Goal: Task Accomplishment & Management: Complete application form

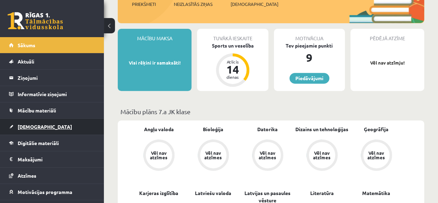
click at [80, 123] on link "[DEMOGRAPHIC_DATA]" at bounding box center [52, 126] width 86 height 16
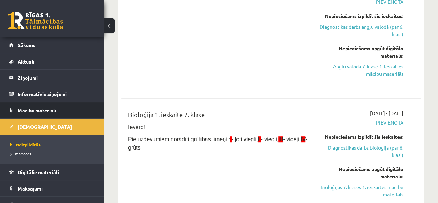
click at [21, 112] on span "Mācību materiāli" at bounding box center [37, 110] width 38 height 6
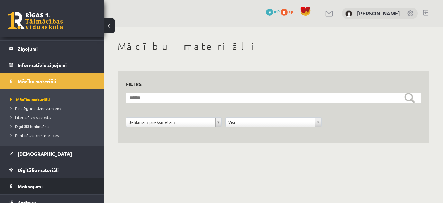
scroll to position [84, 0]
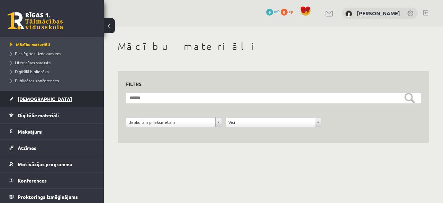
click at [61, 95] on link "[DEMOGRAPHIC_DATA]" at bounding box center [52, 99] width 86 height 16
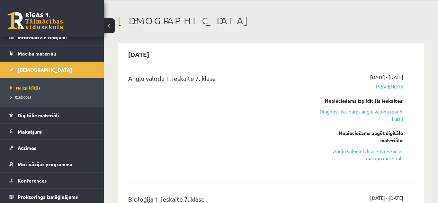
scroll to position [35, 0]
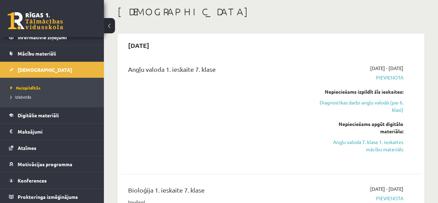
click at [386, 78] on span "Pievienota" at bounding box center [361, 77] width 85 height 7
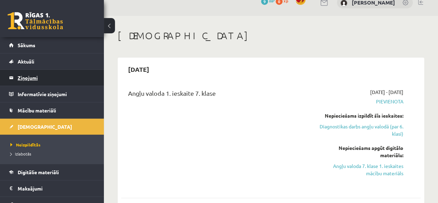
scroll to position [0, 0]
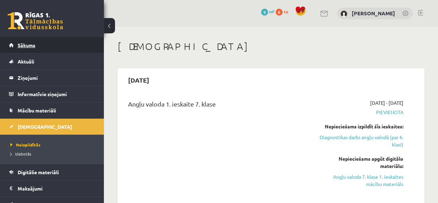
click at [39, 43] on link "Sākums" at bounding box center [52, 45] width 86 height 16
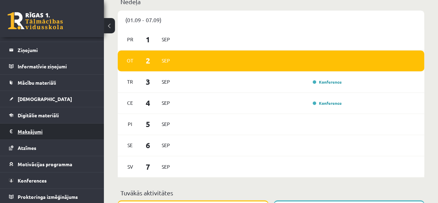
scroll to position [519, 0]
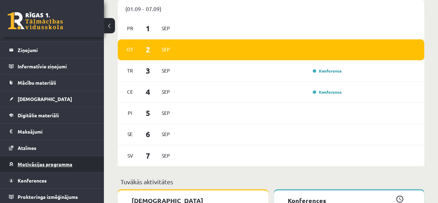
click at [49, 163] on span "Motivācijas programma" at bounding box center [45, 164] width 55 height 6
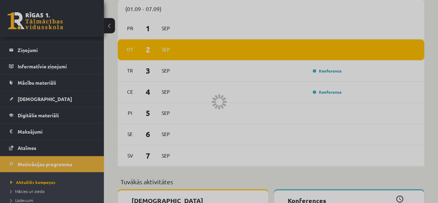
click at [29, 127] on div at bounding box center [219, 101] width 438 height 203
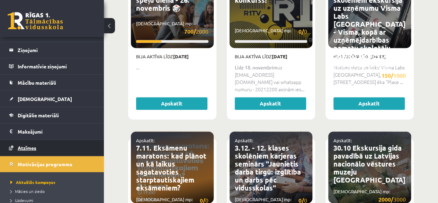
click at [41, 147] on link "Atzīmes" at bounding box center [52, 148] width 86 height 16
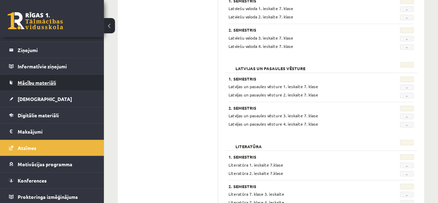
click at [55, 81] on span "Mācību materiāli" at bounding box center [37, 82] width 38 height 6
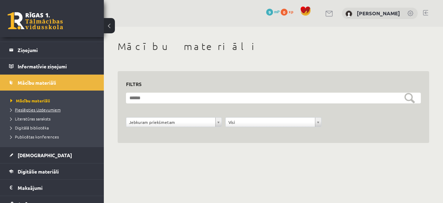
click at [34, 107] on span "Pieslēgties Uzdevumiem" at bounding box center [35, 110] width 50 height 6
click at [27, 116] on span "Literatūras saraksts" at bounding box center [30, 119] width 40 height 6
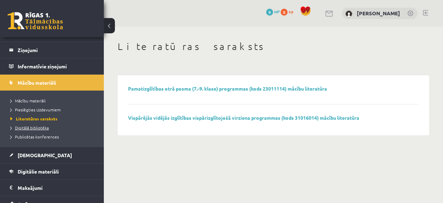
click at [38, 128] on span "Digitālā bibliotēka" at bounding box center [29, 128] width 38 height 6
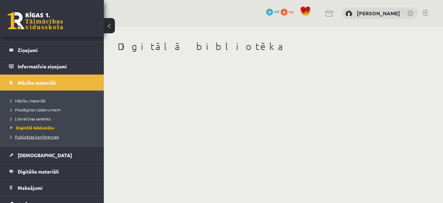
click at [42, 138] on span "Publicētas konferences" at bounding box center [34, 137] width 48 height 6
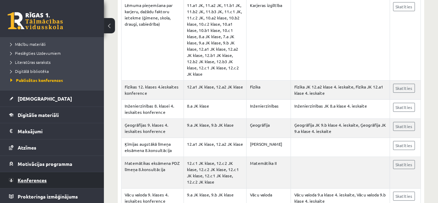
scroll to position [84, 0]
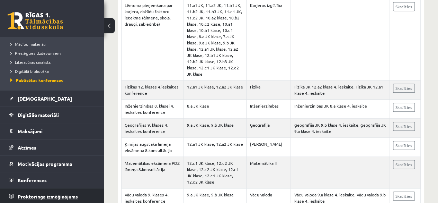
click at [36, 193] on span "Proktoringa izmēģinājums" at bounding box center [48, 196] width 60 height 6
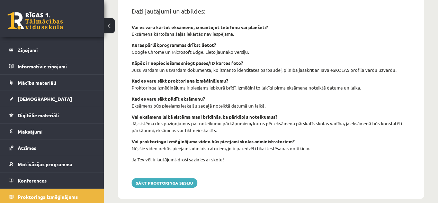
scroll to position [310, 0]
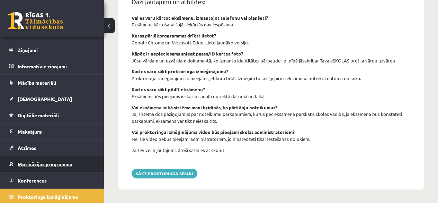
click at [58, 163] on span "Motivācijas programma" at bounding box center [45, 164] width 55 height 6
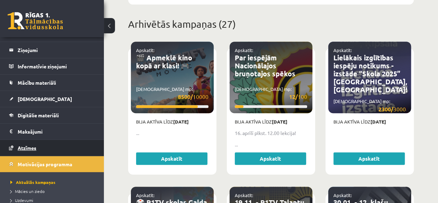
click at [51, 146] on link "Atzīmes" at bounding box center [52, 148] width 86 height 16
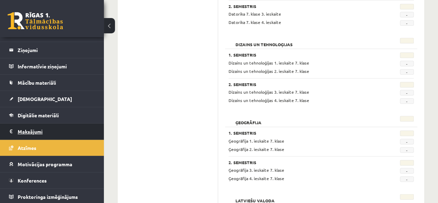
click at [47, 134] on legend "Maksājumi 0" at bounding box center [57, 131] width 78 height 16
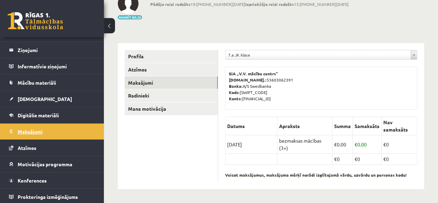
scroll to position [46, 0]
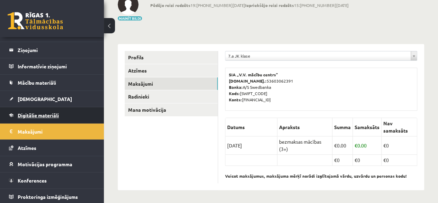
click at [52, 113] on span "Digitālie materiāli" at bounding box center [38, 115] width 41 height 6
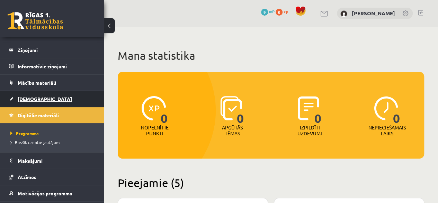
click at [55, 98] on link "[DEMOGRAPHIC_DATA]" at bounding box center [52, 99] width 86 height 16
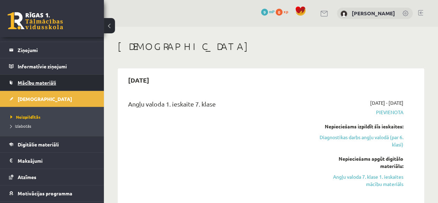
click at [62, 81] on link "Mācību materiāli" at bounding box center [52, 82] width 86 height 16
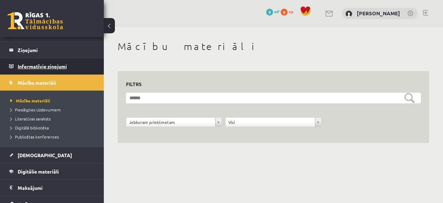
click at [58, 64] on legend "Informatīvie ziņojumi 0" at bounding box center [57, 66] width 78 height 16
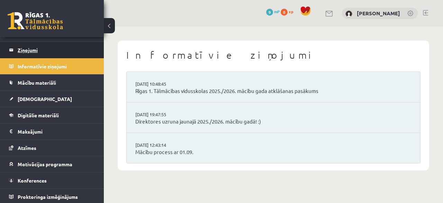
click at [48, 52] on legend "Ziņojumi 0" at bounding box center [57, 50] width 78 height 16
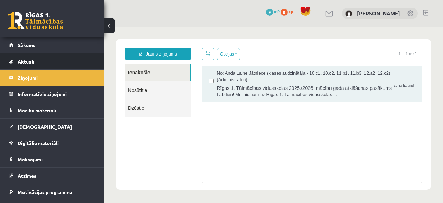
click at [69, 60] on link "Aktuāli" at bounding box center [52, 61] width 86 height 16
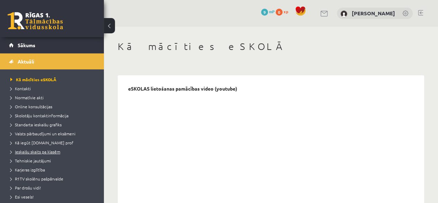
click at [44, 153] on span "Ieskaišu skaits pa klasēm" at bounding box center [35, 152] width 50 height 6
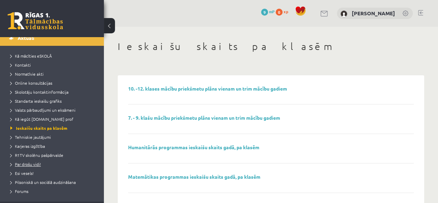
scroll to position [35, 0]
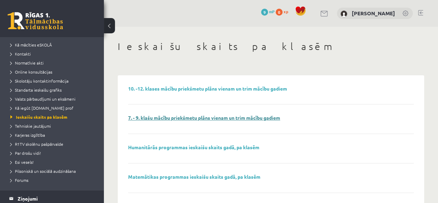
click at [150, 117] on link "7. - 9. klašu mācību priekšmetu plāns vienam un trim mācību gadiem" at bounding box center [204, 117] width 152 height 6
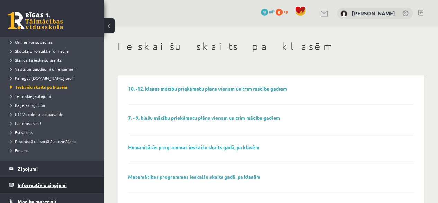
scroll to position [0, 0]
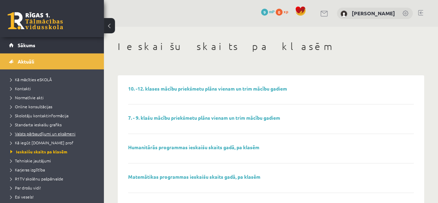
click at [44, 135] on span "Valsts pārbaudījumi un eksāmeni" at bounding box center [42, 134] width 65 height 6
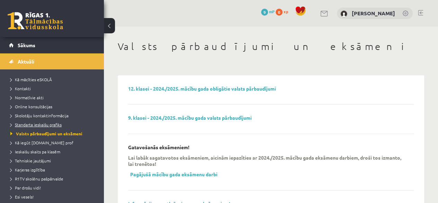
click at [53, 126] on span "Standarta ieskaišu grafiks" at bounding box center [35, 125] width 51 height 6
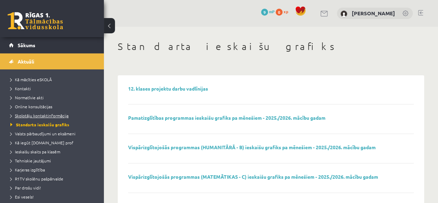
click at [51, 116] on span "Skolotāju kontaktinformācija" at bounding box center [39, 116] width 58 height 6
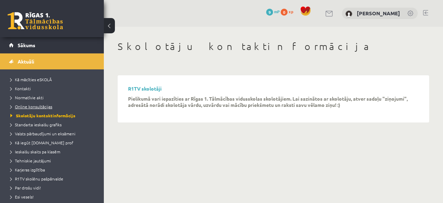
click at [36, 104] on span "Online konsultācijas" at bounding box center [31, 107] width 42 height 6
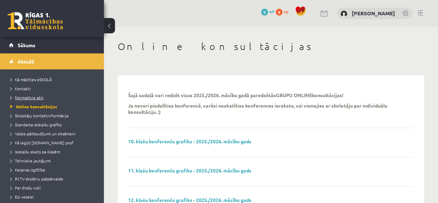
click at [30, 96] on span "Normatīvie akti" at bounding box center [26, 98] width 33 height 6
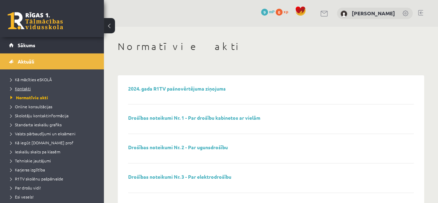
click at [25, 90] on span "Kontakti" at bounding box center [20, 89] width 20 height 6
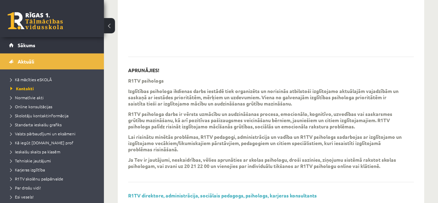
scroll to position [147, 0]
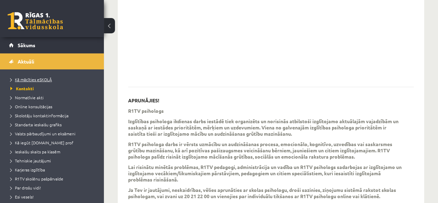
click at [38, 79] on span "Kā mācīties eSKOLĀ" at bounding box center [31, 80] width 42 height 6
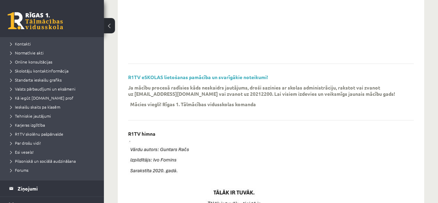
scroll to position [44, 0]
click at [35, 133] on span "R1TV skolēnu pašpārvalde" at bounding box center [36, 134] width 53 height 6
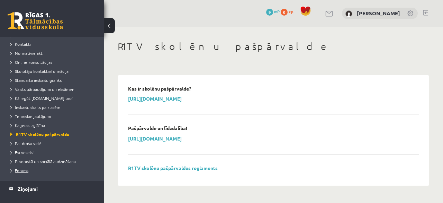
click at [27, 169] on span "Forums" at bounding box center [19, 170] width 18 height 6
click at [56, 159] on span "Pilsoniskā un sociālā audzināšana" at bounding box center [42, 161] width 65 height 6
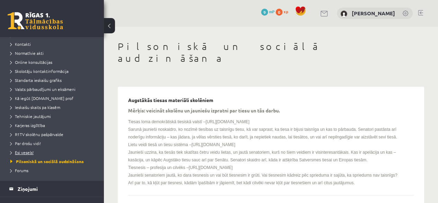
click at [24, 151] on span "Esi vesels!" at bounding box center [21, 152] width 23 height 6
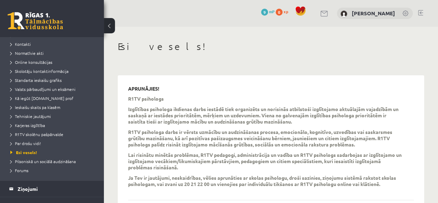
click at [28, 142] on span "Par drošu vidi!" at bounding box center [25, 143] width 30 height 6
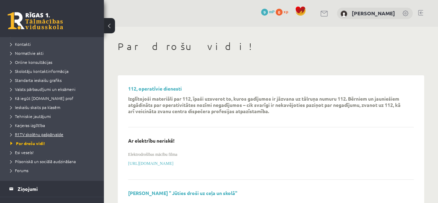
click at [37, 135] on span "R1TV skolēnu pašpārvalde" at bounding box center [36, 134] width 53 height 6
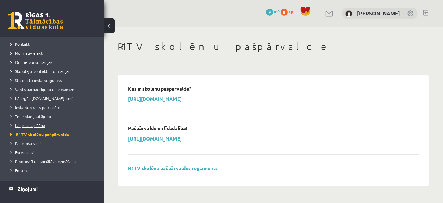
click at [36, 122] on span "Karjeras izglītība" at bounding box center [27, 125] width 35 height 6
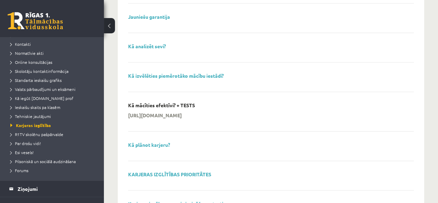
scroll to position [312, 0]
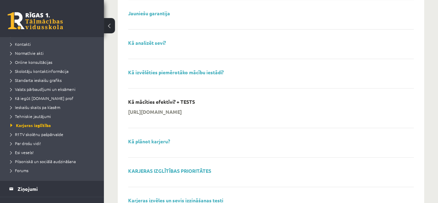
click at [46, 121] on li "Karjeras izglītība" at bounding box center [53, 125] width 87 height 9
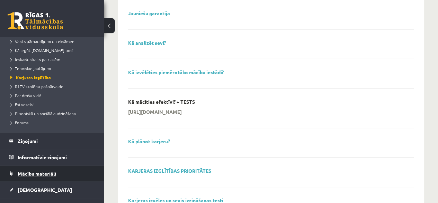
scroll to position [114, 0]
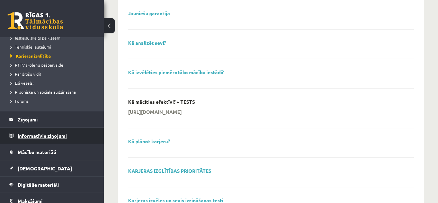
click at [39, 140] on legend "Informatīvie ziņojumi 0" at bounding box center [57, 135] width 78 height 16
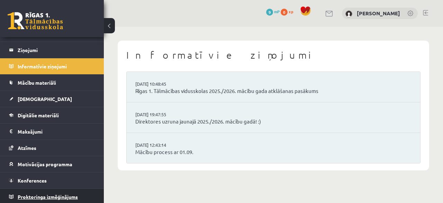
scroll to position [28, 0]
click at [26, 197] on span "Proktoringa izmēģinājums" at bounding box center [48, 196] width 60 height 6
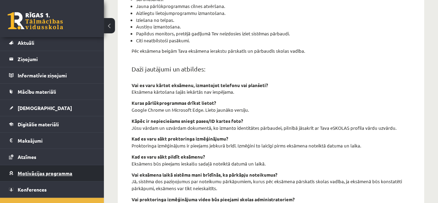
scroll to position [28, 0]
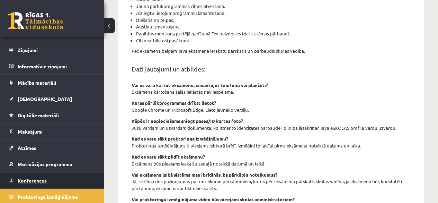
click at [44, 184] on link "Konferences" at bounding box center [52, 180] width 86 height 16
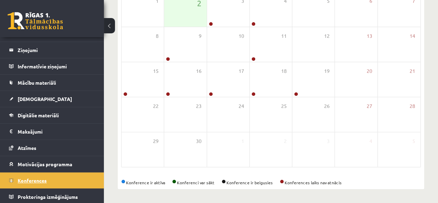
scroll to position [127, 0]
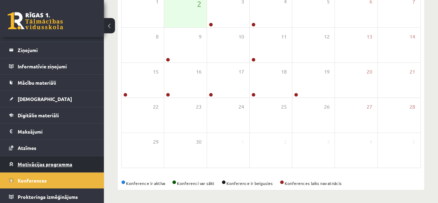
click at [60, 162] on span "Motivācijas programma" at bounding box center [45, 164] width 55 height 6
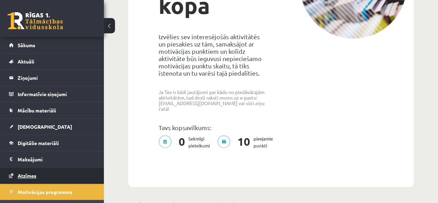
click at [53, 180] on link "Atzīmes" at bounding box center [52, 175] width 86 height 16
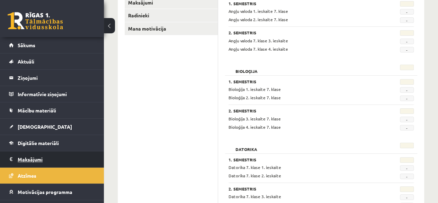
click at [63, 155] on legend "Maksājumi 0" at bounding box center [57, 159] width 78 height 16
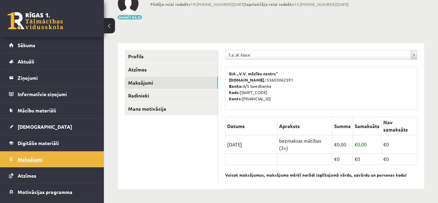
scroll to position [46, 0]
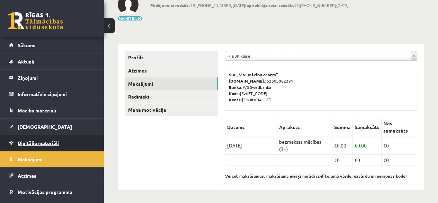
click at [57, 149] on link "Digitālie materiāli" at bounding box center [52, 143] width 86 height 16
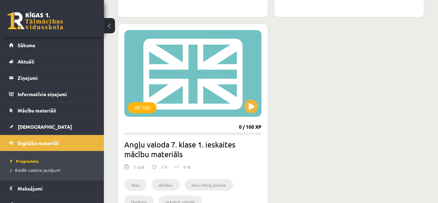
scroll to position [619, 0]
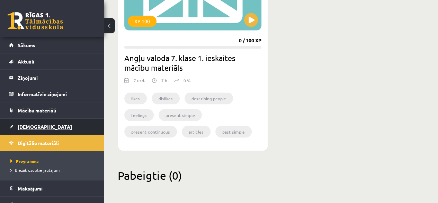
click at [52, 126] on link "[DEMOGRAPHIC_DATA]" at bounding box center [52, 126] width 86 height 16
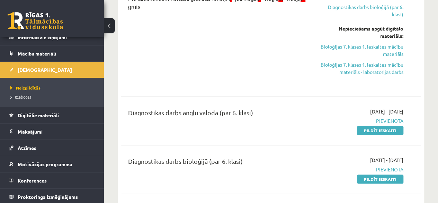
scroll to position [242, 0]
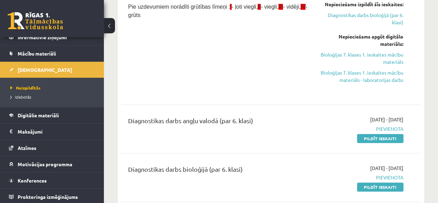
drag, startPoint x: 362, startPoint y: 138, endPoint x: 245, endPoint y: 38, distance: 153.5
click at [362, 138] on link "Pildīt ieskaiti" at bounding box center [380, 138] width 46 height 9
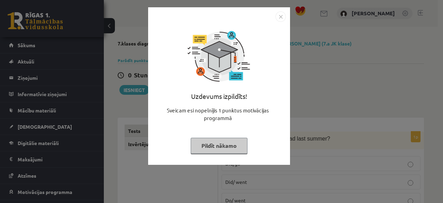
click at [213, 142] on button "Pildīt nākamo" at bounding box center [219, 145] width 57 height 16
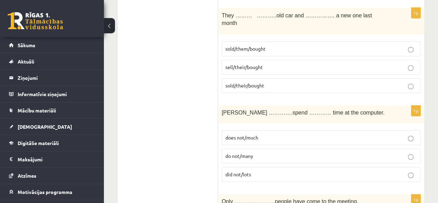
scroll to position [312, 0]
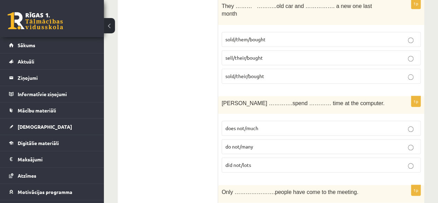
click at [420, 157] on label "did not/lots" at bounding box center [321, 164] width 199 height 15
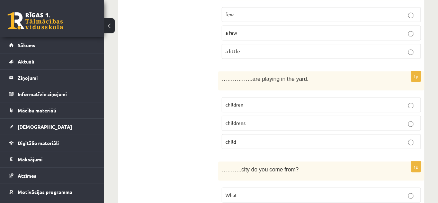
scroll to position [519, 0]
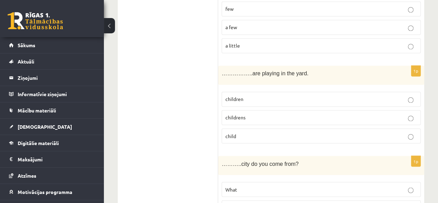
click at [405, 38] on label "a little" at bounding box center [321, 45] width 199 height 15
click at [410, 110] on label "childrens" at bounding box center [321, 117] width 199 height 15
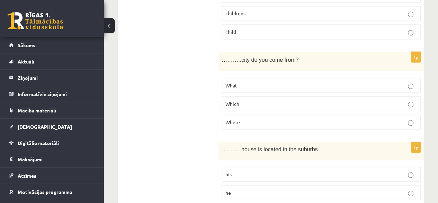
click at [409, 78] on label "What" at bounding box center [321, 85] width 199 height 15
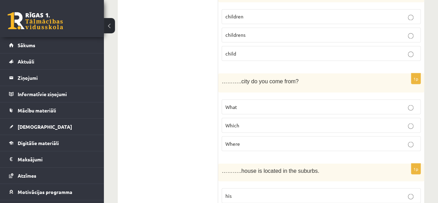
scroll to position [671, 0]
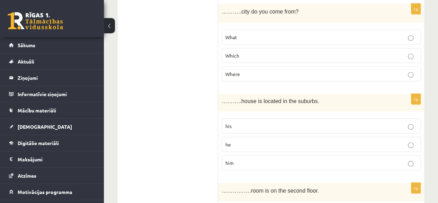
click at [422, 115] on div "1p ………..house is located in the suburbs. his he him" at bounding box center [321, 135] width 206 height 82
click at [415, 122] on p "his" at bounding box center [321, 125] width 192 height 7
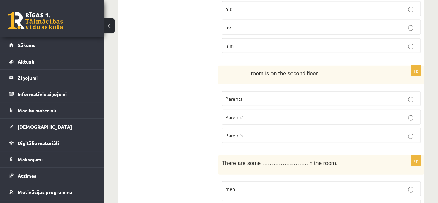
scroll to position [810, 0]
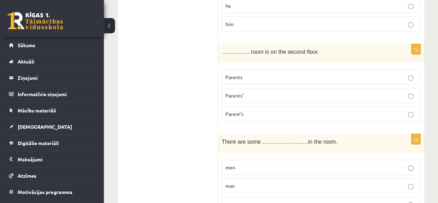
click at [413, 200] on p "mens" at bounding box center [321, 203] width 192 height 7
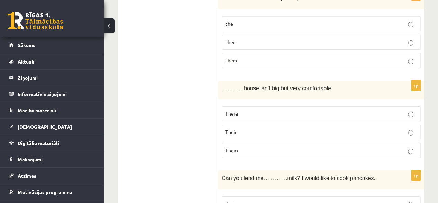
scroll to position [1121, 0]
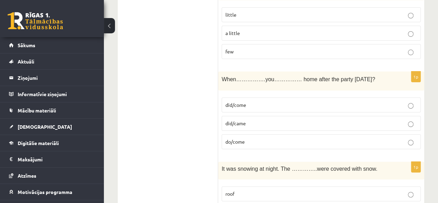
scroll to position [1364, 0]
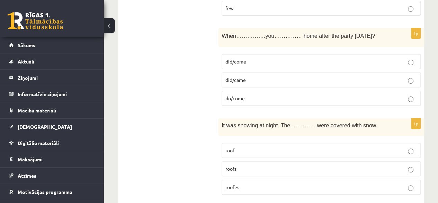
click at [414, 179] on label "roofes" at bounding box center [321, 186] width 199 height 15
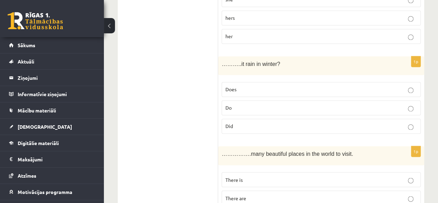
scroll to position [1814, 0]
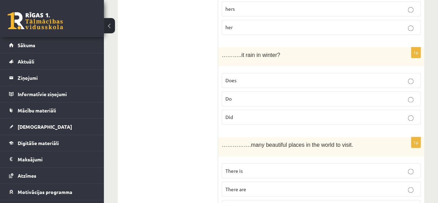
click at [407, 185] on p "There are" at bounding box center [321, 188] width 192 height 7
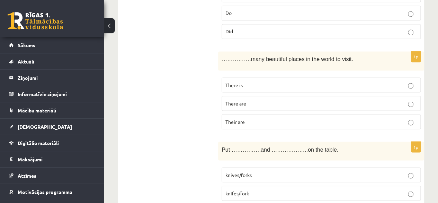
scroll to position [1918, 0]
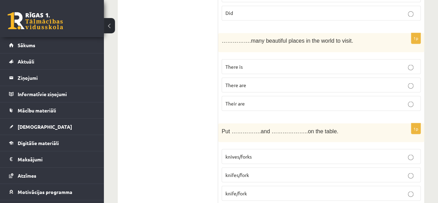
click at [407, 171] on p "knifes/fork" at bounding box center [321, 174] width 192 height 7
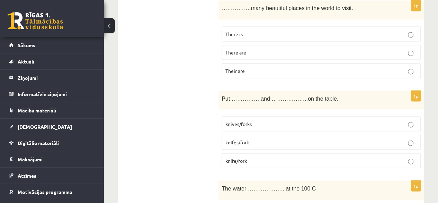
scroll to position [2022, 0]
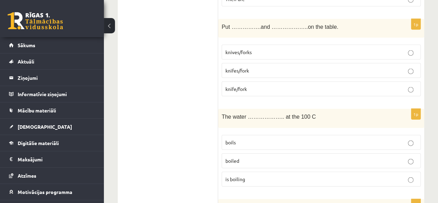
click at [411, 139] on p "boils" at bounding box center [321, 142] width 192 height 7
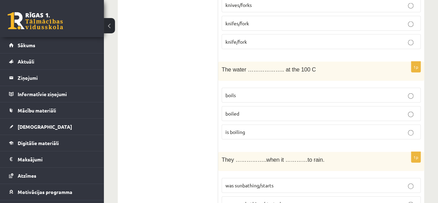
scroll to position [2091, 0]
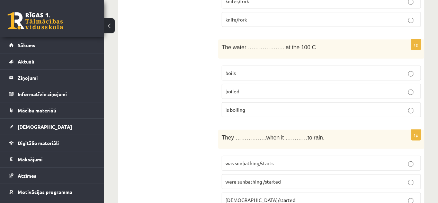
click at [414, 196] on p "sunbathed/started" at bounding box center [321, 199] width 192 height 7
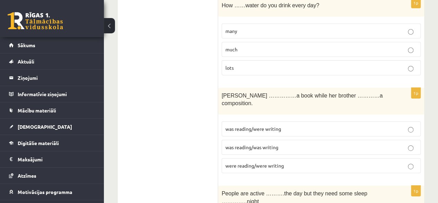
scroll to position [2472, 0]
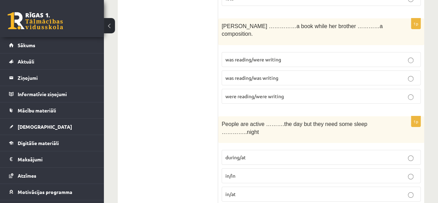
click at [409, 150] on label "during/at" at bounding box center [321, 157] width 199 height 15
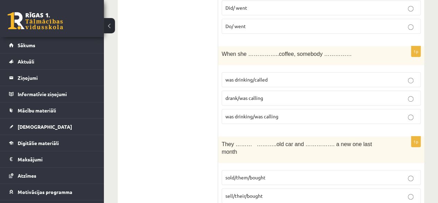
scroll to position [13, 0]
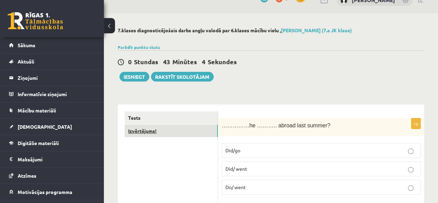
click at [172, 128] on link "Izvērtējums!" at bounding box center [171, 130] width 93 height 13
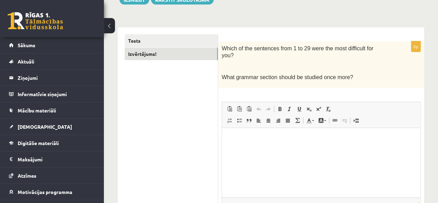
scroll to position [48, 0]
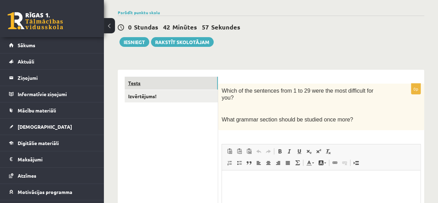
click at [186, 86] on link "Tests" at bounding box center [171, 83] width 93 height 13
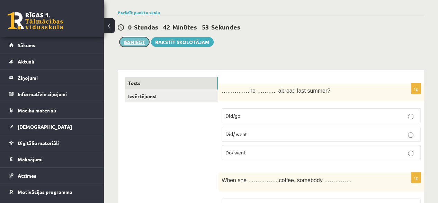
click at [130, 43] on button "Iesniegt" at bounding box center [134, 42] width 30 height 10
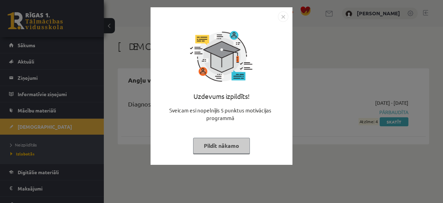
click at [210, 148] on button "Pildīt nākamo" at bounding box center [221, 145] width 57 height 16
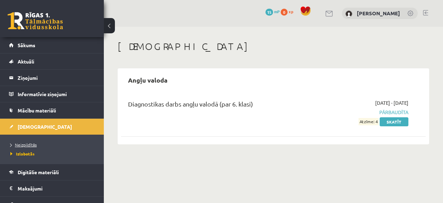
click at [63, 145] on link "Neizpildītās" at bounding box center [53, 144] width 87 height 6
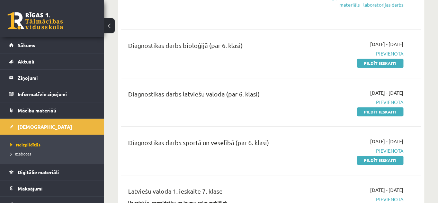
scroll to position [312, 0]
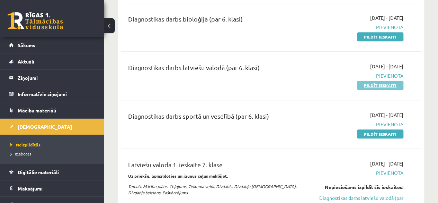
click at [380, 86] on link "Pildīt ieskaiti" at bounding box center [380, 85] width 46 height 9
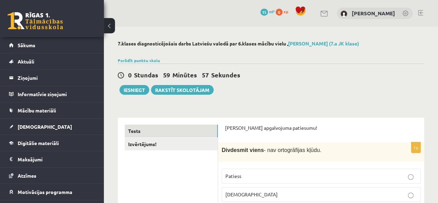
scroll to position [35, 0]
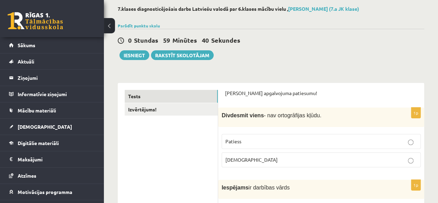
click at [413, 142] on p "Patiess" at bounding box center [321, 140] width 192 height 7
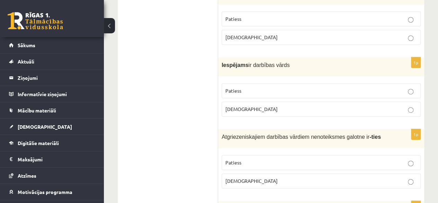
scroll to position [173, 0]
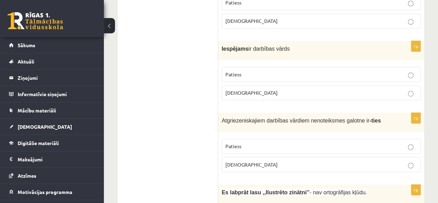
click at [415, 145] on p "Patiess" at bounding box center [321, 145] width 192 height 7
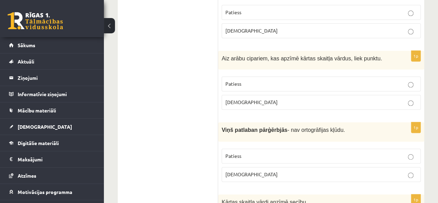
scroll to position [485, 0]
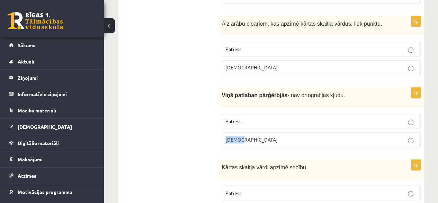
click at [410, 136] on label "Aplams" at bounding box center [321, 139] width 199 height 15
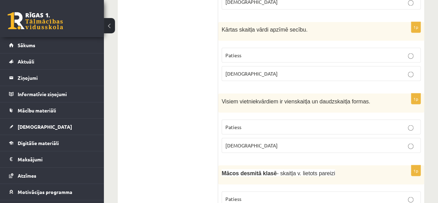
scroll to position [623, 0]
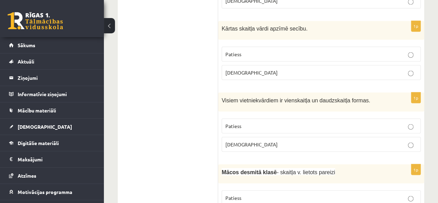
click at [407, 140] on p "Aplams" at bounding box center [321, 143] width 192 height 7
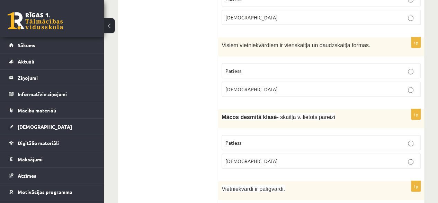
scroll to position [693, 0]
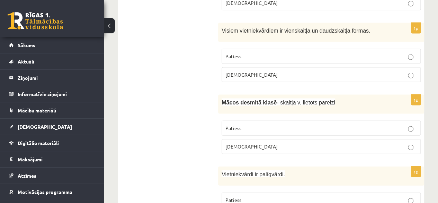
click at [411, 125] on label "Patiess" at bounding box center [321, 128] width 199 height 15
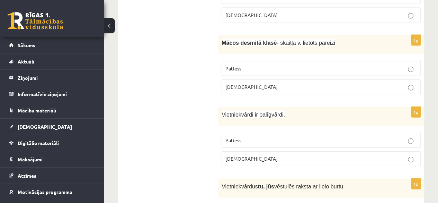
scroll to position [762, 0]
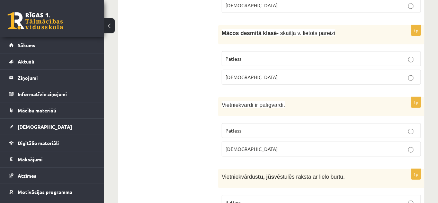
click at [407, 145] on p "Aplams" at bounding box center [321, 148] width 192 height 7
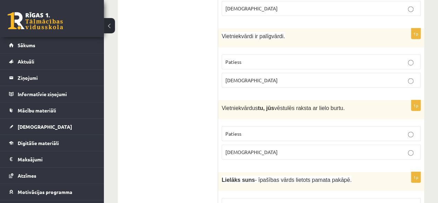
scroll to position [831, 0]
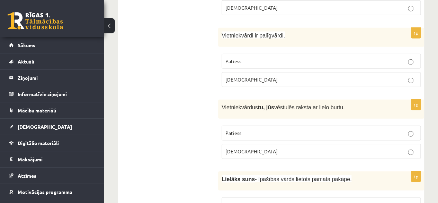
click at [411, 135] on fieldset "Patiess Aplams" at bounding box center [321, 141] width 199 height 39
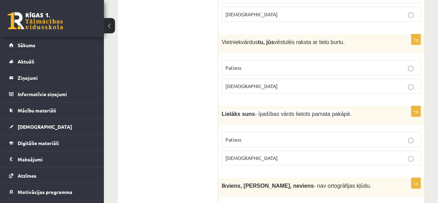
scroll to position [900, 0]
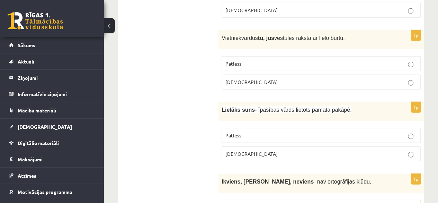
click at [407, 132] on p "Patiess" at bounding box center [321, 135] width 192 height 7
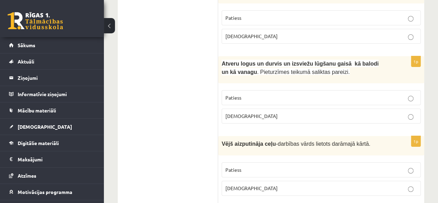
scroll to position [1316, 0]
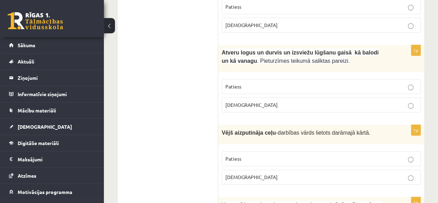
click at [410, 151] on label "Patiess" at bounding box center [321, 158] width 199 height 15
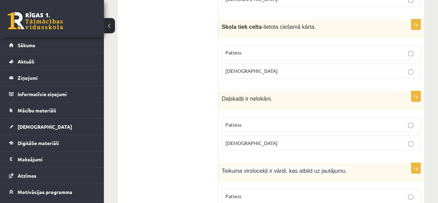
scroll to position [1905, 0]
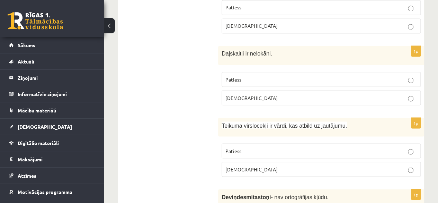
click at [410, 161] on label "Aplams" at bounding box center [321, 168] width 199 height 15
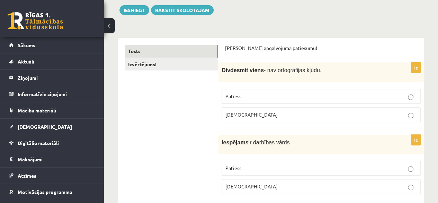
scroll to position [0, 0]
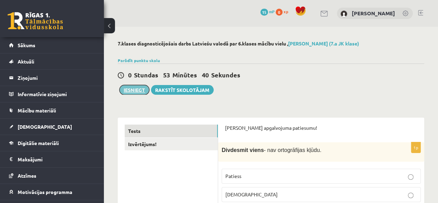
click at [137, 91] on button "Iesniegt" at bounding box center [134, 90] width 30 height 10
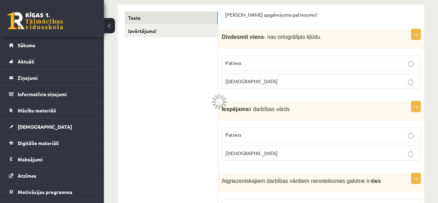
scroll to position [69, 0]
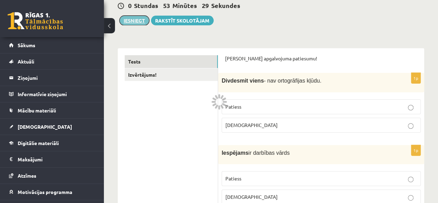
click at [144, 19] on button "Iesniegt" at bounding box center [134, 21] width 30 height 10
click at [137, 23] on button "Iesniegt" at bounding box center [134, 21] width 30 height 10
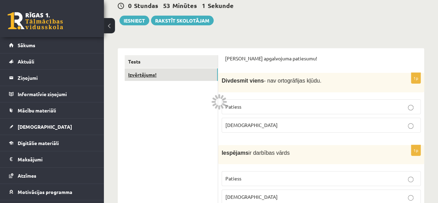
click at [160, 74] on link "Izvērtējums!" at bounding box center [171, 74] width 93 height 13
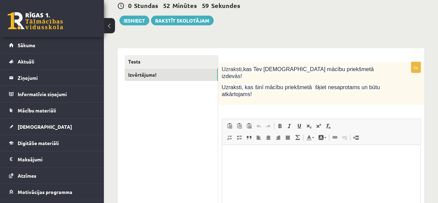
scroll to position [0, 0]
click at [132, 21] on button "Iesniegt" at bounding box center [134, 21] width 30 height 10
click at [124, 62] on div "Tests Izvērtējums!" at bounding box center [168, 159] width 100 height 222
click at [141, 65] on link "Tests" at bounding box center [171, 61] width 93 height 13
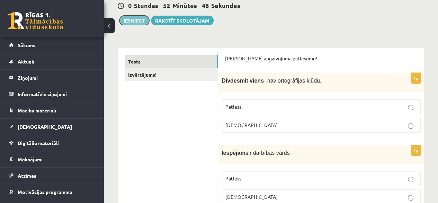
click at [137, 19] on button "Iesniegt" at bounding box center [134, 21] width 30 height 10
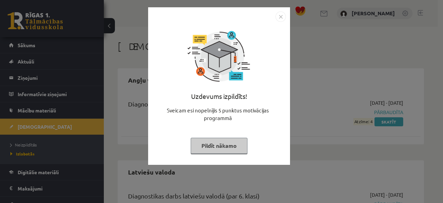
drag, startPoint x: 0, startPoint y: 0, endPoint x: 231, endPoint y: 142, distance: 271.0
click at [231, 142] on button "Pildīt nākamo" at bounding box center [219, 145] width 57 height 16
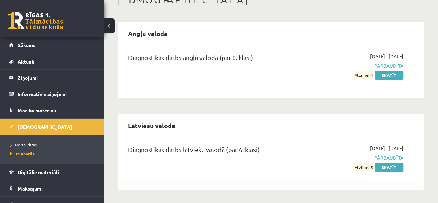
scroll to position [46, 0]
click at [35, 142] on span "Neizpildītās" at bounding box center [23, 145] width 26 height 6
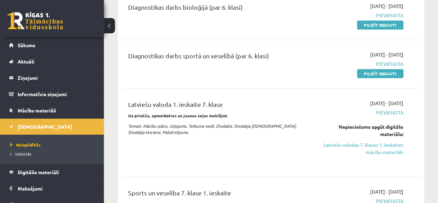
scroll to position [289, 0]
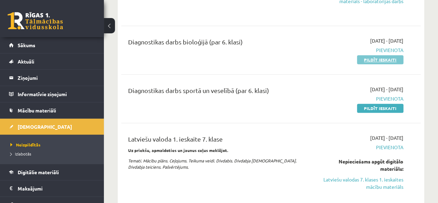
click at [385, 60] on link "Pildīt ieskaiti" at bounding box center [380, 59] width 46 height 9
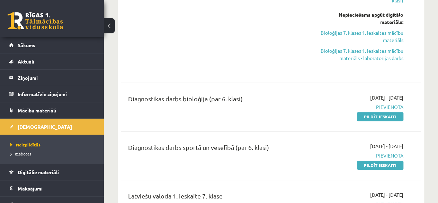
scroll to position [323, 0]
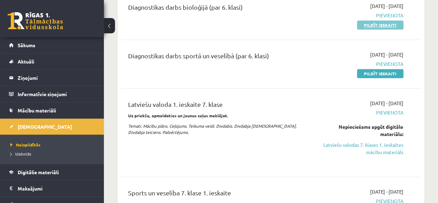
click at [369, 26] on link "Pildīt ieskaiti" at bounding box center [380, 24] width 46 height 9
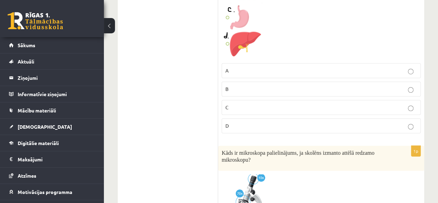
scroll to position [208, 0]
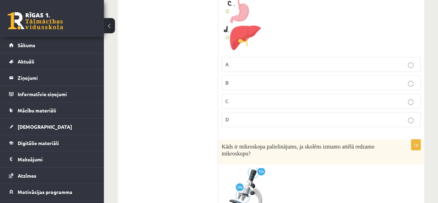
click at [410, 123] on label "D" at bounding box center [321, 119] width 199 height 15
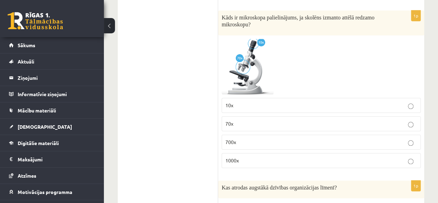
scroll to position [346, 0]
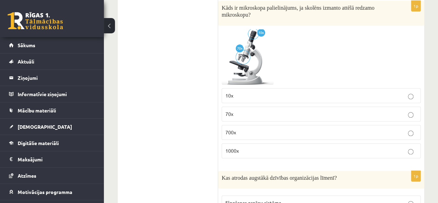
click at [414, 96] on p "10x" at bounding box center [321, 95] width 192 height 7
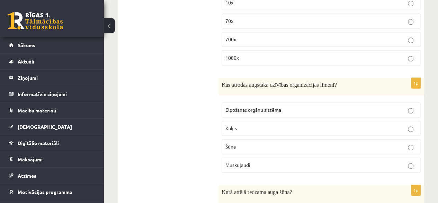
scroll to position [450, 0]
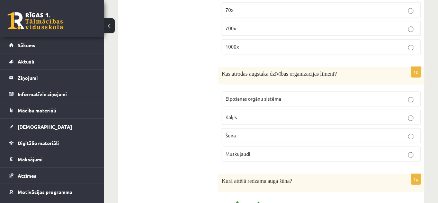
click at [407, 132] on label "Šūna" at bounding box center [321, 135] width 199 height 15
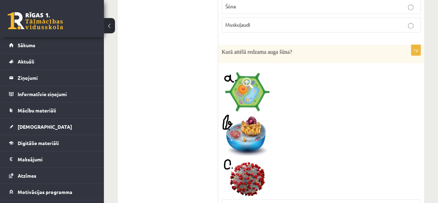
scroll to position [623, 0]
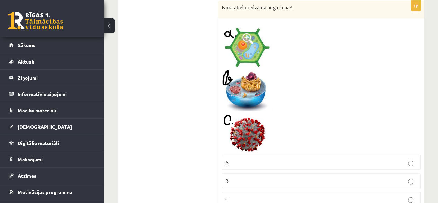
click at [411, 158] on p "A" at bounding box center [321, 161] width 192 height 7
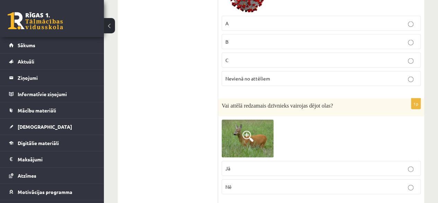
scroll to position [796, 0]
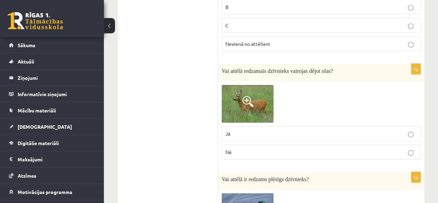
click at [413, 148] on p "Nē" at bounding box center [321, 151] width 192 height 7
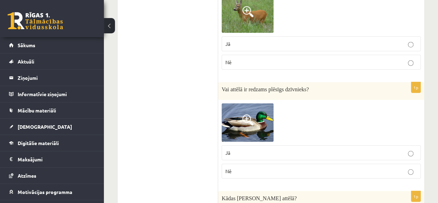
scroll to position [900, 0]
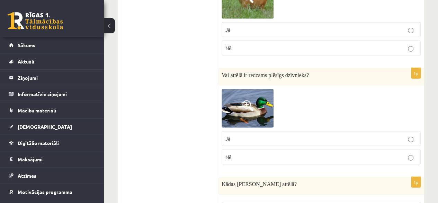
click at [411, 159] on label "Nē" at bounding box center [321, 156] width 199 height 15
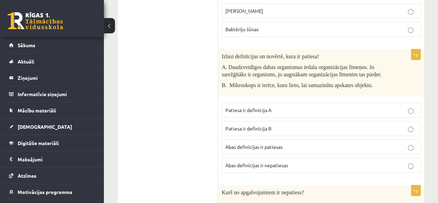
scroll to position [1281, 0]
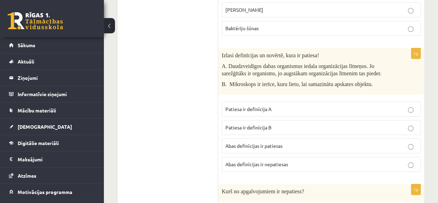
click at [414, 105] on p "Patiesa ir definīcija A" at bounding box center [321, 108] width 192 height 7
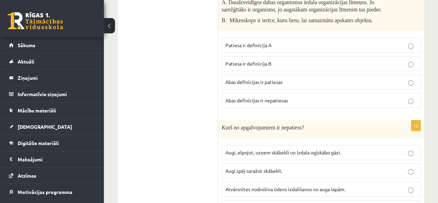
scroll to position [1385, 0]
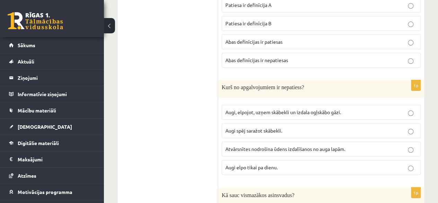
click at [407, 145] on p "Atvārsnītes nodrošina ūdens izdalīšanos no auga lapām." at bounding box center [321, 148] width 192 height 7
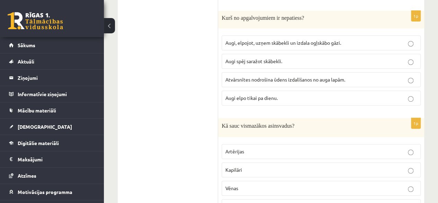
scroll to position [1489, 0]
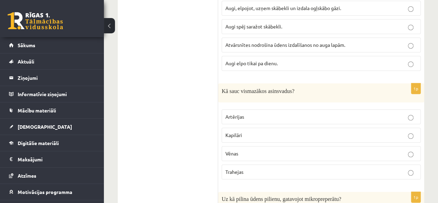
click at [411, 131] on label "Kapilāri" at bounding box center [321, 134] width 199 height 15
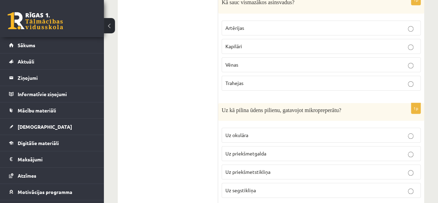
scroll to position [1593, 0]
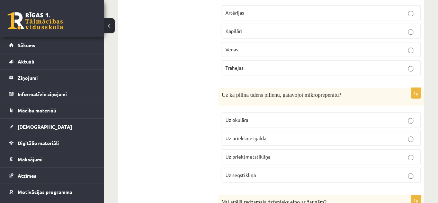
click at [418, 149] on label "Uz priekšmetstikliņa" at bounding box center [321, 156] width 199 height 15
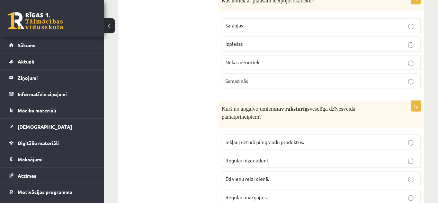
scroll to position [1905, 0]
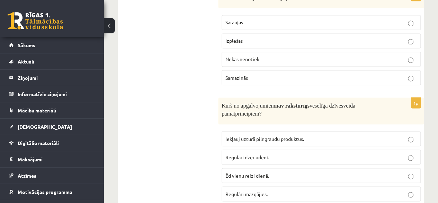
click at [412, 186] on label "Regulāri mazgājies." at bounding box center [321, 193] width 199 height 15
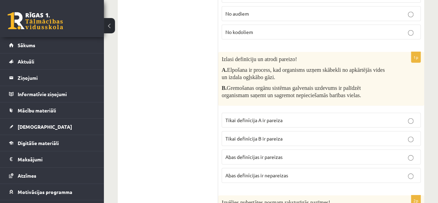
scroll to position [2320, 0]
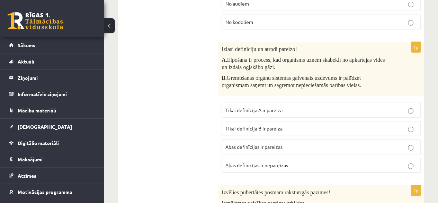
click at [411, 139] on label "Abas definīcijas ir pareizas" at bounding box center [321, 146] width 199 height 15
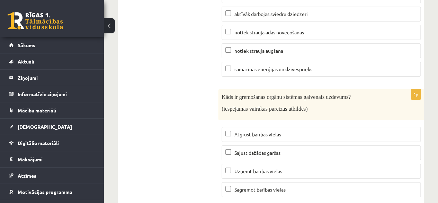
scroll to position [2563, 0]
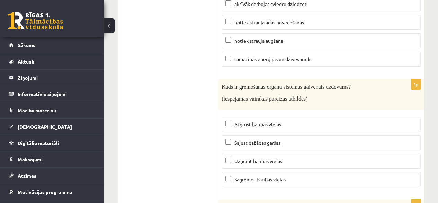
click at [230, 172] on label "Sagremot barības vielas" at bounding box center [321, 179] width 199 height 15
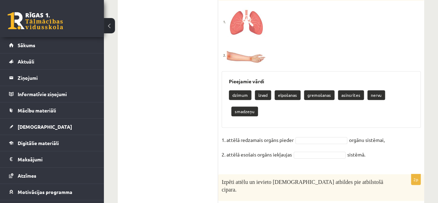
scroll to position [2770, 0]
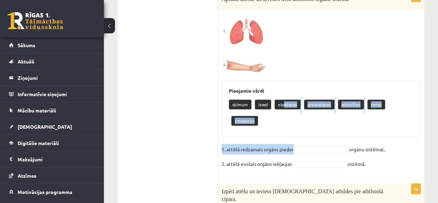
drag, startPoint x: 283, startPoint y: 84, endPoint x: 297, endPoint y: 83, distance: 14.2
click at [299, 104] on div "2p Apskati attēlus un izvēlies tiem atbilstošo orgānu sistēmu Pieejamie vārdi d…" at bounding box center [321, 83] width 206 height 185
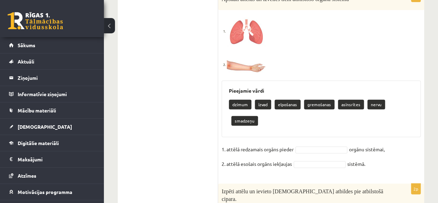
click at [279, 99] on p "elpošanas" at bounding box center [288, 104] width 26 height 10
drag, startPoint x: 280, startPoint y: 82, endPoint x: 285, endPoint y: 86, distance: 6.2
click at [285, 99] on p "elpošanas" at bounding box center [288, 104] width 26 height 10
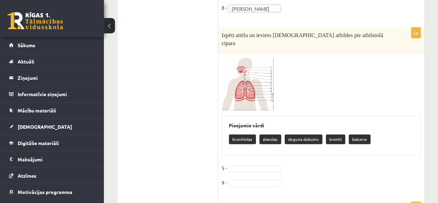
scroll to position [3117, 0]
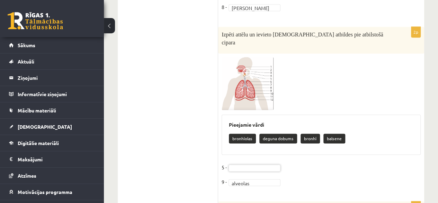
click at [247, 68] on span at bounding box center [247, 73] width 11 height 11
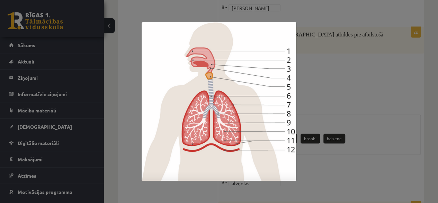
click at [372, 62] on div at bounding box center [219, 101] width 438 height 203
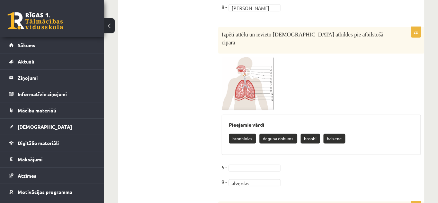
click at [247, 161] on fieldset "5 - 9 - alveolas ********" at bounding box center [321, 175] width 199 height 29
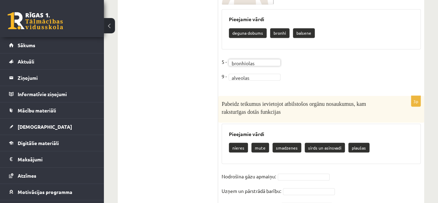
scroll to position [3222, 0]
click at [293, 170] on fieldset "Nodrošina gāzu apmaiņu: plaušas ******* Uzņem un pārstrādā barību: Vada un regu…" at bounding box center [321, 192] width 199 height 44
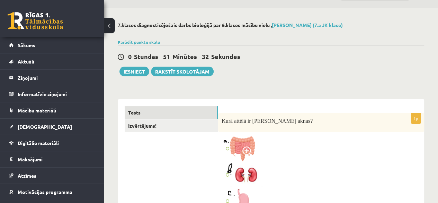
scroll to position [0, 0]
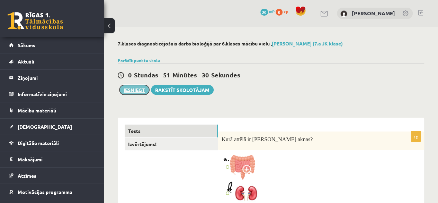
click at [127, 91] on button "Iesniegt" at bounding box center [134, 90] width 30 height 10
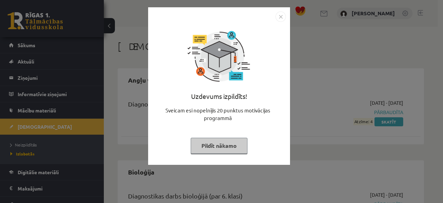
click at [224, 150] on button "Pildīt nākamo" at bounding box center [219, 145] width 57 height 16
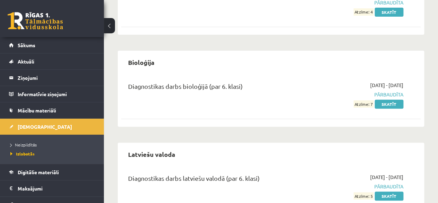
scroll to position [138, 0]
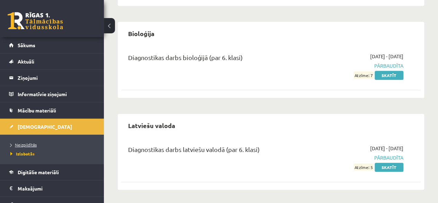
click at [49, 144] on link "Neizpildītās" at bounding box center [53, 144] width 87 height 6
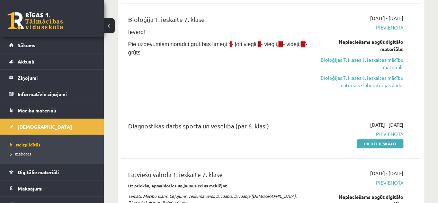
scroll to position [277, 0]
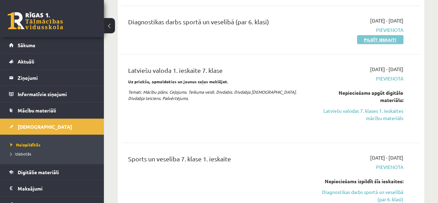
click at [393, 37] on link "Pildīt ieskaiti" at bounding box center [380, 39] width 46 height 9
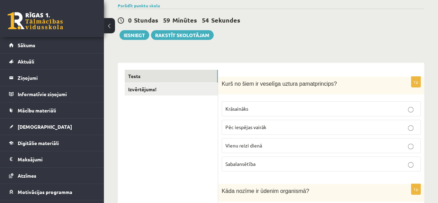
scroll to position [69, 0]
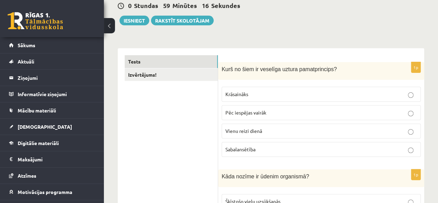
click at [407, 150] on p "Sabalansētība" at bounding box center [321, 148] width 192 height 7
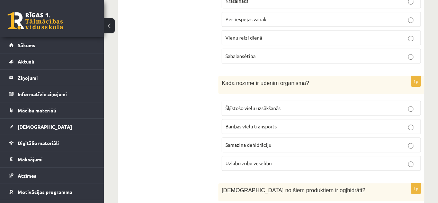
scroll to position [173, 0]
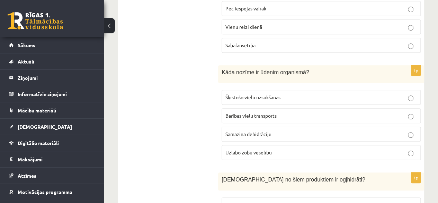
click at [411, 118] on label "Barības vielu transports" at bounding box center [321, 115] width 199 height 15
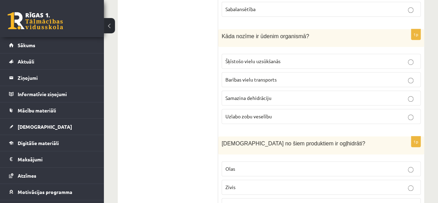
scroll to position [242, 0]
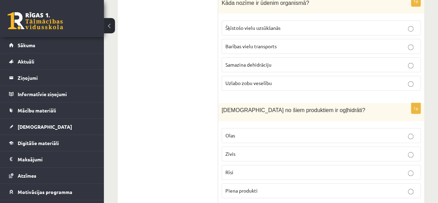
click at [407, 187] on p "Piena produkti" at bounding box center [321, 190] width 192 height 7
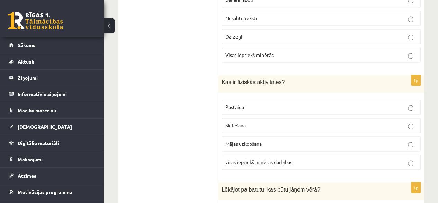
scroll to position [519, 0]
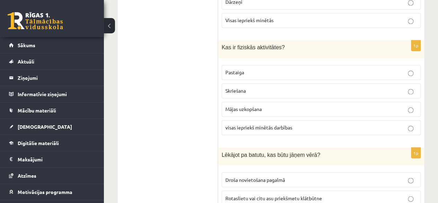
click at [414, 87] on p "Skriešana" at bounding box center [321, 90] width 192 height 7
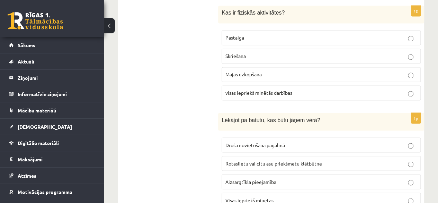
scroll to position [589, 0]
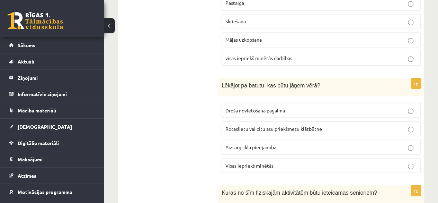
click at [406, 56] on p "visas iepriekš minētās darbības" at bounding box center [321, 57] width 192 height 7
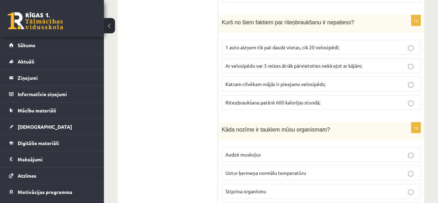
scroll to position [900, 0]
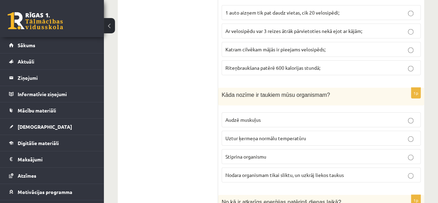
click at [402, 171] on p "Nodara organismam tikai sliktu, un uzkrāj liekos taukus" at bounding box center [321, 174] width 192 height 7
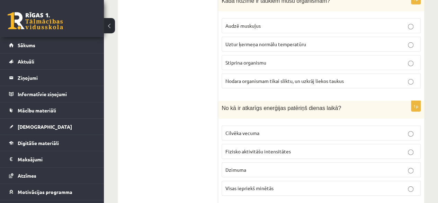
scroll to position [1004, 0]
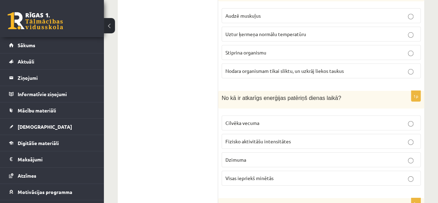
click at [414, 137] on p "Fizisko aktivitāšu intensitātes" at bounding box center [321, 140] width 192 height 7
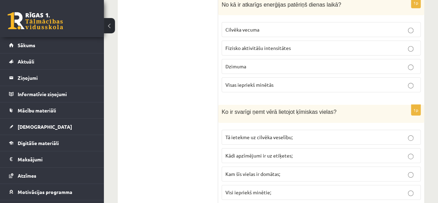
scroll to position [1108, 0]
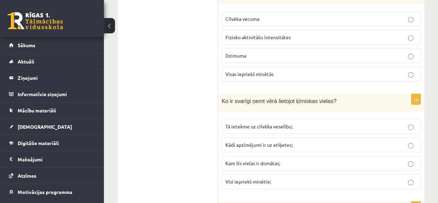
click at [412, 121] on label "Tā ietekme uz cilvēka veselību;" at bounding box center [321, 126] width 199 height 15
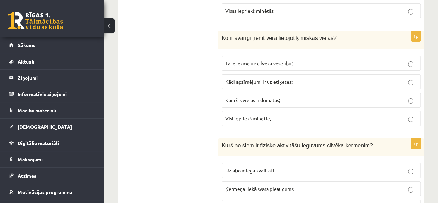
scroll to position [1177, 0]
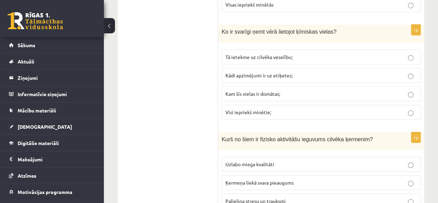
click at [409, 159] on label "Uzlabo miega kvalitāti" at bounding box center [321, 164] width 199 height 15
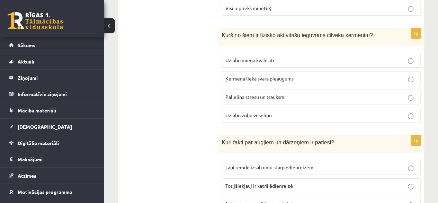
scroll to position [1316, 0]
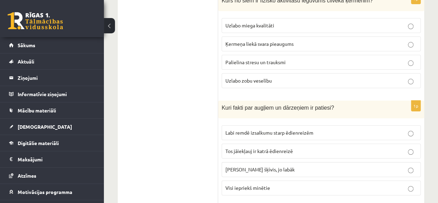
click at [414, 162] on label "Jo krāsaināks šķīvis, jo labāk" at bounding box center [321, 169] width 199 height 15
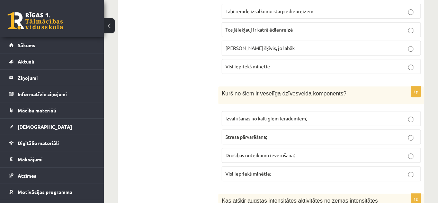
scroll to position [1454, 0]
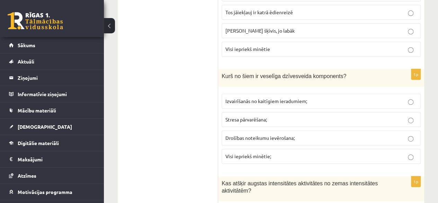
click at [409, 116] on fieldset "Izvairīšanās no kaitīgiem ieradumiem; Stresa pārvarēšana; Drošības noteikumu ie…" at bounding box center [321, 127] width 199 height 75
click at [410, 114] on label "Stresa pārvarēšana;" at bounding box center [321, 119] width 199 height 15
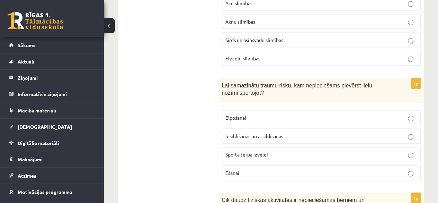
scroll to position [2009, 0]
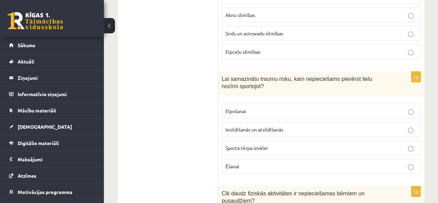
click at [411, 122] on label "Iesildīšanās un atsildīšanās" at bounding box center [321, 129] width 199 height 15
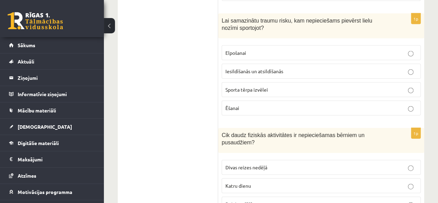
scroll to position [2078, 0]
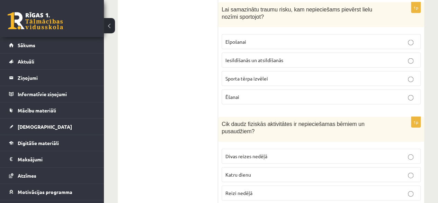
drag, startPoint x: 407, startPoint y: 147, endPoint x: 414, endPoint y: 142, distance: 8.7
click at [408, 167] on label "Katru dienu" at bounding box center [321, 174] width 199 height 15
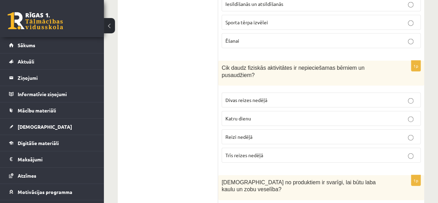
scroll to position [2182, 0]
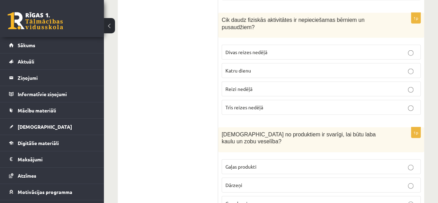
click at [410, 159] on label "Gaļas produkti" at bounding box center [321, 166] width 199 height 15
click at [414, 181] on p "Dārzeņi" at bounding box center [321, 184] width 192 height 7
click at [406, 163] on p "Gaļas produkti" at bounding box center [321, 166] width 192 height 7
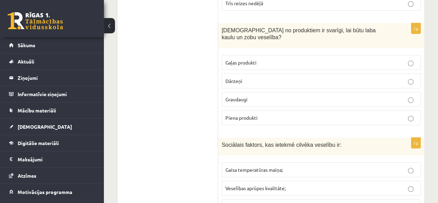
scroll to position [2251, 0]
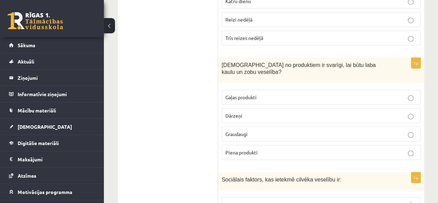
click at [409, 145] on label "Piena produkti" at bounding box center [321, 152] width 199 height 15
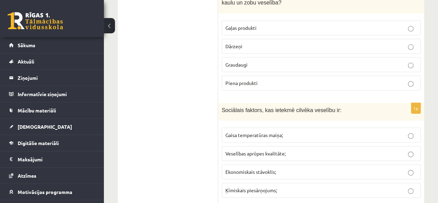
scroll to position [2355, 0]
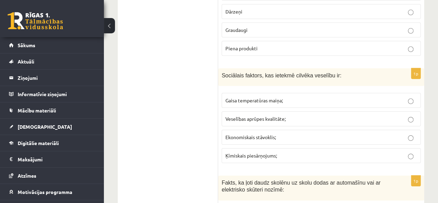
click at [411, 121] on fieldset "Gaisa temperatūras maiņa; Veselības aprūpes kvalitāte; Ekonomiskais stāvoklis; …" at bounding box center [321, 126] width 199 height 75
click at [411, 148] on label "Ķīmiskais piesārņojums;" at bounding box center [321, 155] width 199 height 15
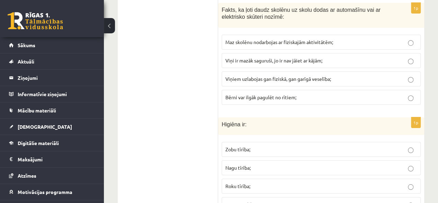
scroll to position [2528, 0]
drag, startPoint x: 416, startPoint y: 165, endPoint x: 402, endPoint y: 171, distance: 15.3
click at [415, 196] on label "Visi iepriekš minētie;" at bounding box center [321, 203] width 199 height 15
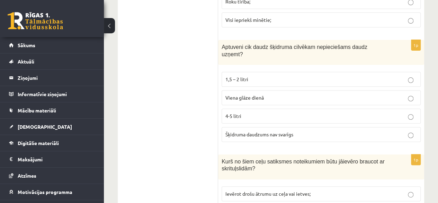
scroll to position [2736, 0]
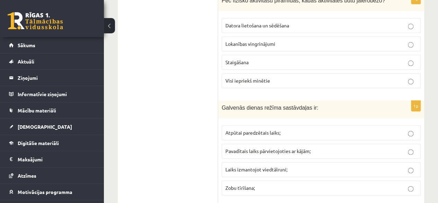
scroll to position [2989, 0]
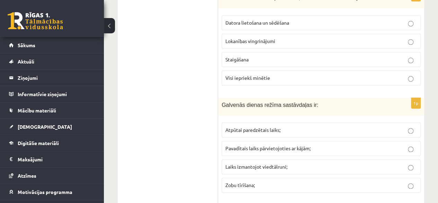
click at [414, 141] on label "Pavadītais laiks pārvietojoties ar kājām;" at bounding box center [321, 148] width 199 height 15
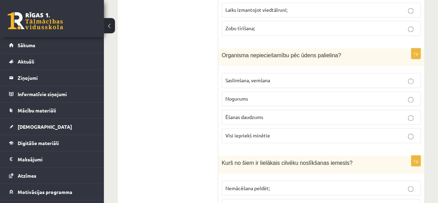
scroll to position [3162, 0]
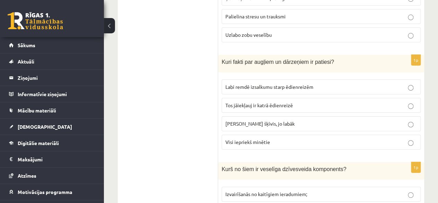
scroll to position [0, 0]
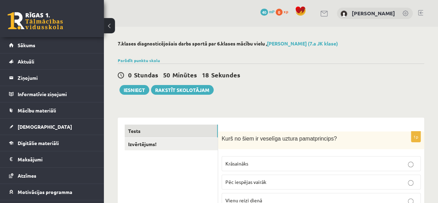
click at [140, 92] on button "Iesniegt" at bounding box center [134, 90] width 30 height 10
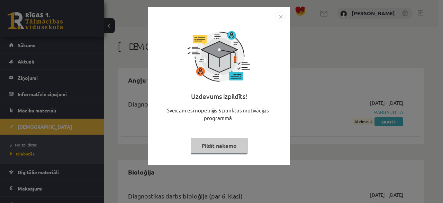
click at [241, 149] on button "Pildīt nākamo" at bounding box center [219, 145] width 57 height 16
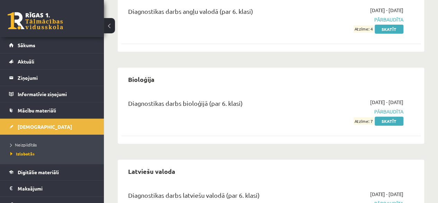
scroll to position [91, 0]
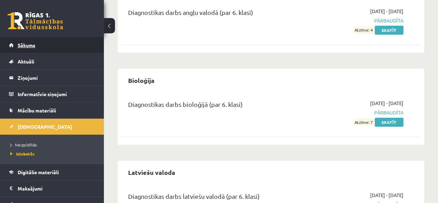
click at [49, 46] on link "Sākums" at bounding box center [52, 45] width 86 height 16
